Goal: Task Accomplishment & Management: Manage account settings

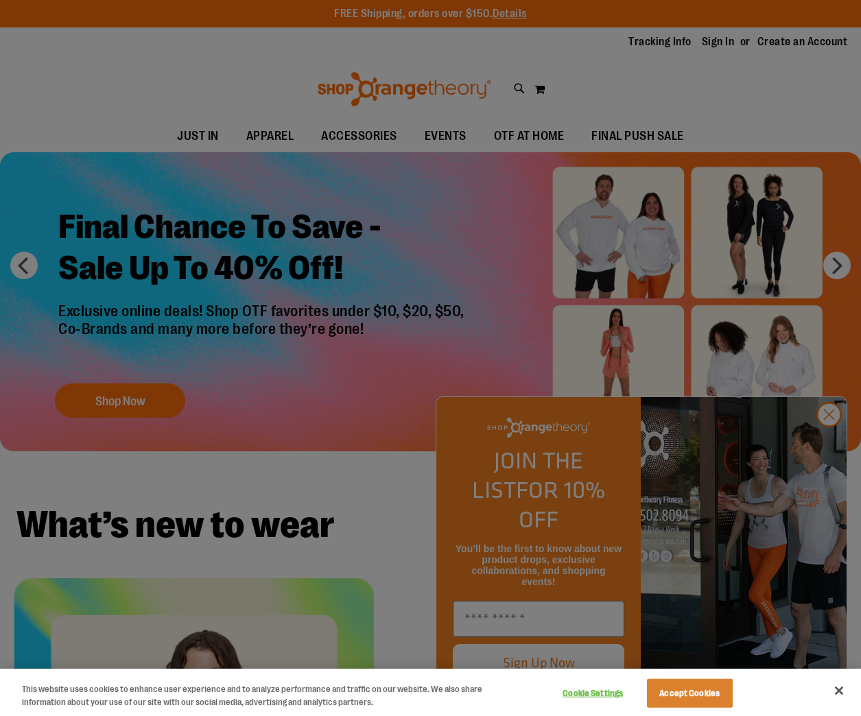
click at [833, 446] on div at bounding box center [430, 358] width 861 height 716
click at [690, 688] on button "Accept Cookies" at bounding box center [690, 693] width 86 height 29
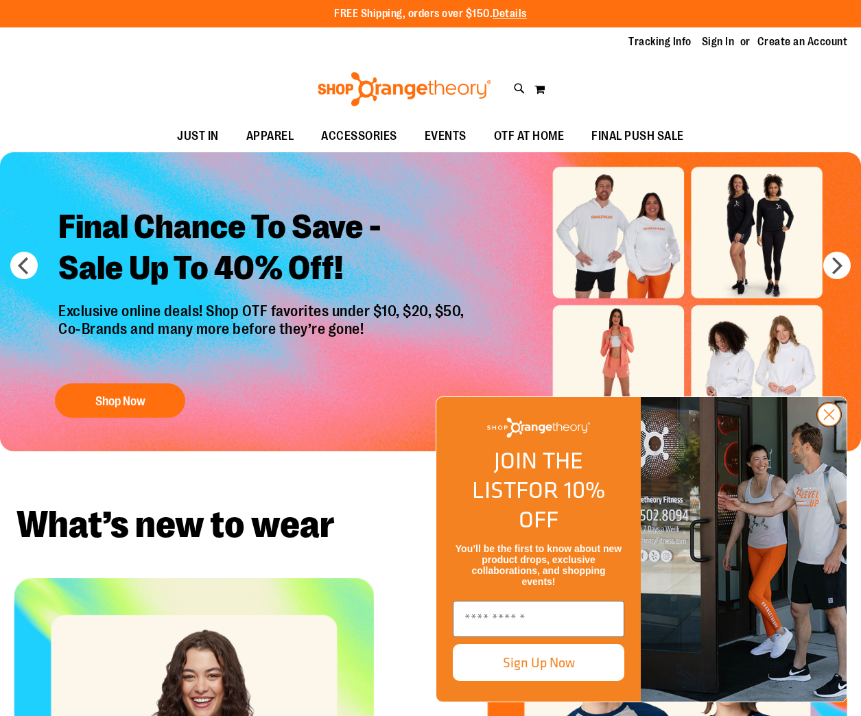
click at [824, 420] on icon "Close dialog" at bounding box center [829, 415] width 10 height 10
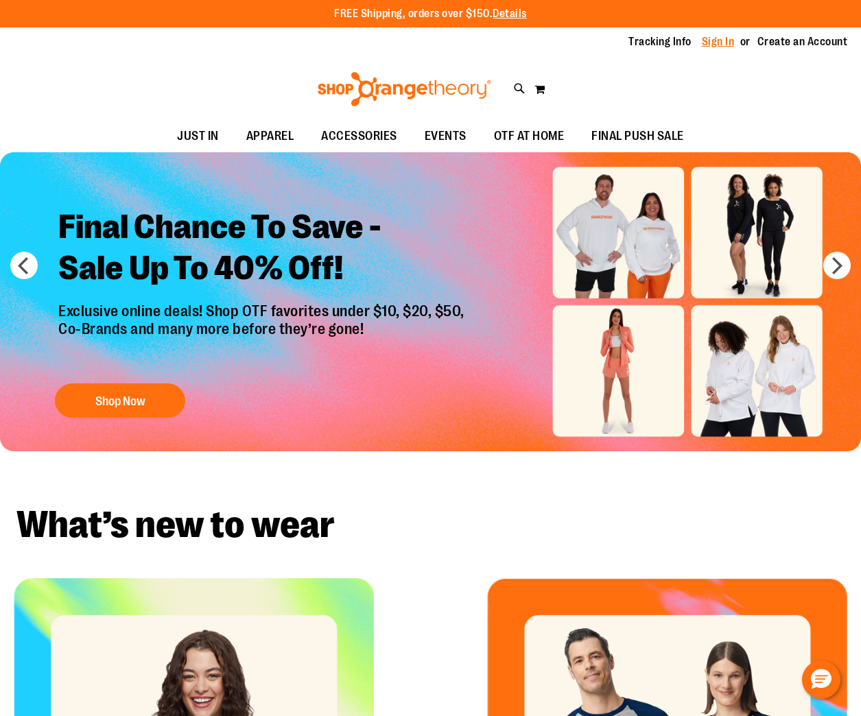
click at [713, 42] on link "Sign In" at bounding box center [717, 41] width 33 height 15
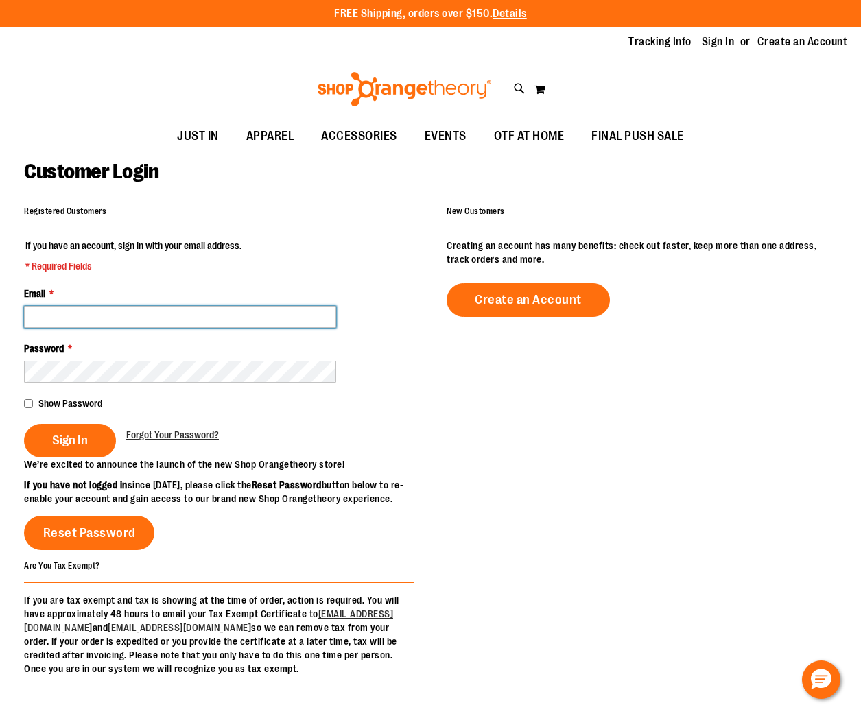
click at [163, 324] on input "Email *" at bounding box center [180, 317] width 312 height 22
type input "**********"
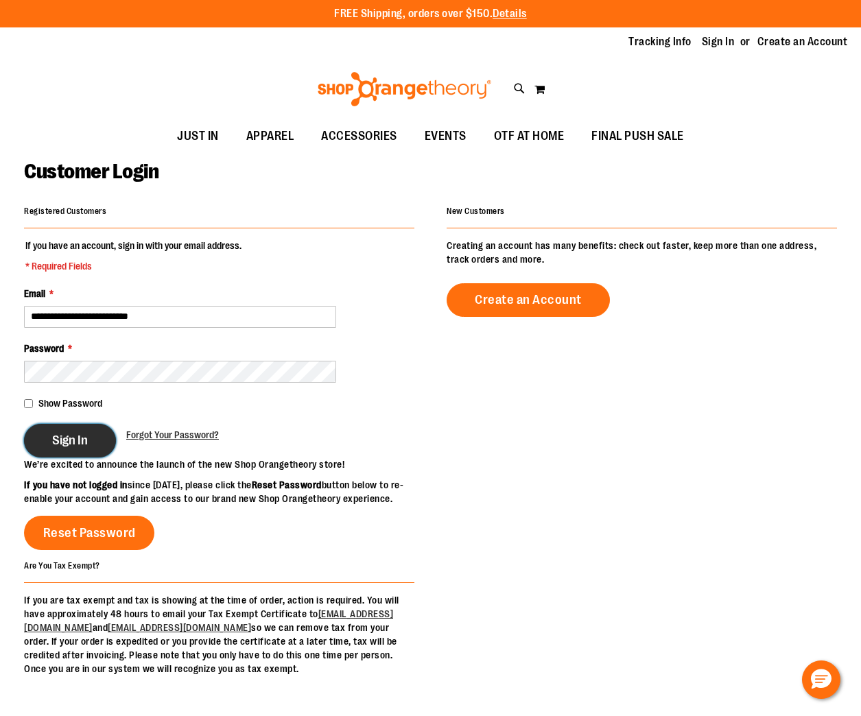
click at [73, 453] on button "Sign In" at bounding box center [70, 441] width 92 height 34
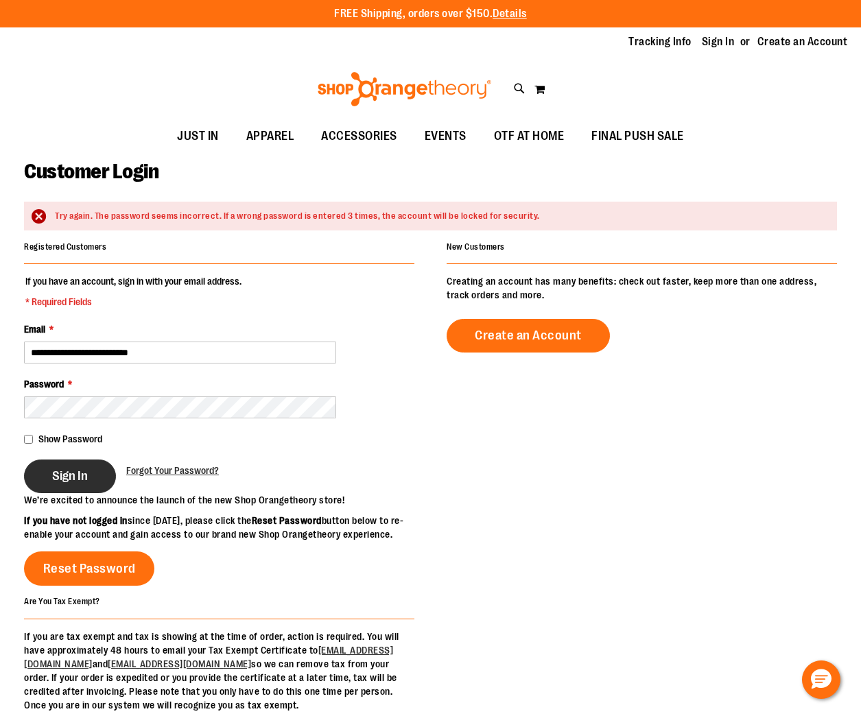
click at [98, 468] on button "Sign In" at bounding box center [70, 476] width 92 height 34
